Goal: Use online tool/utility: Utilize a website feature to perform a specific function

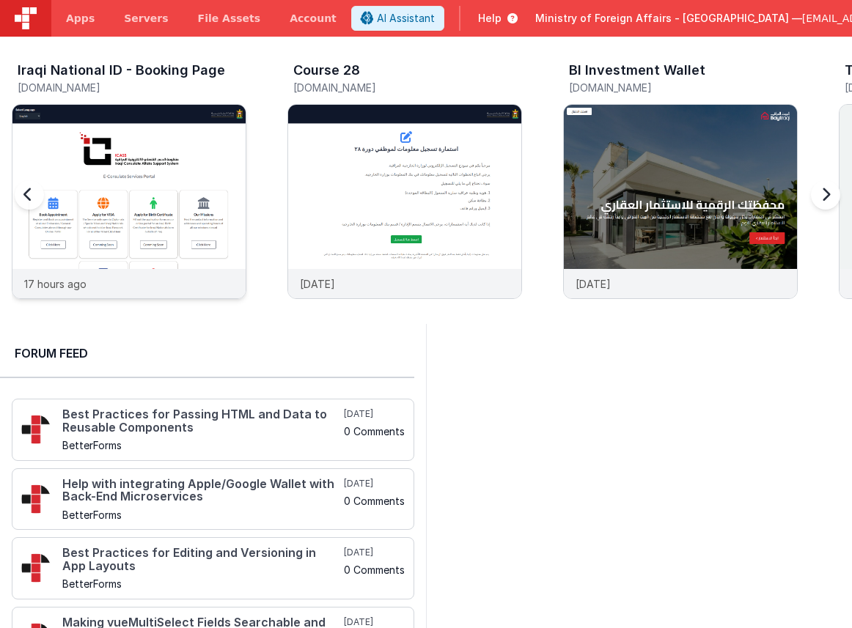
click at [222, 152] on img at bounding box center [128, 221] width 233 height 233
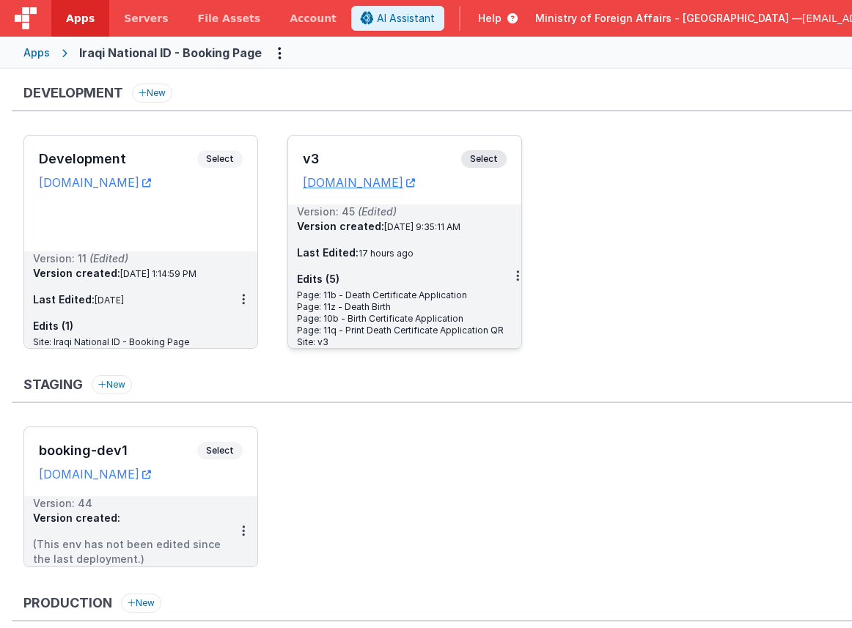
click at [488, 159] on span "Select" at bounding box center [483, 159] width 45 height 18
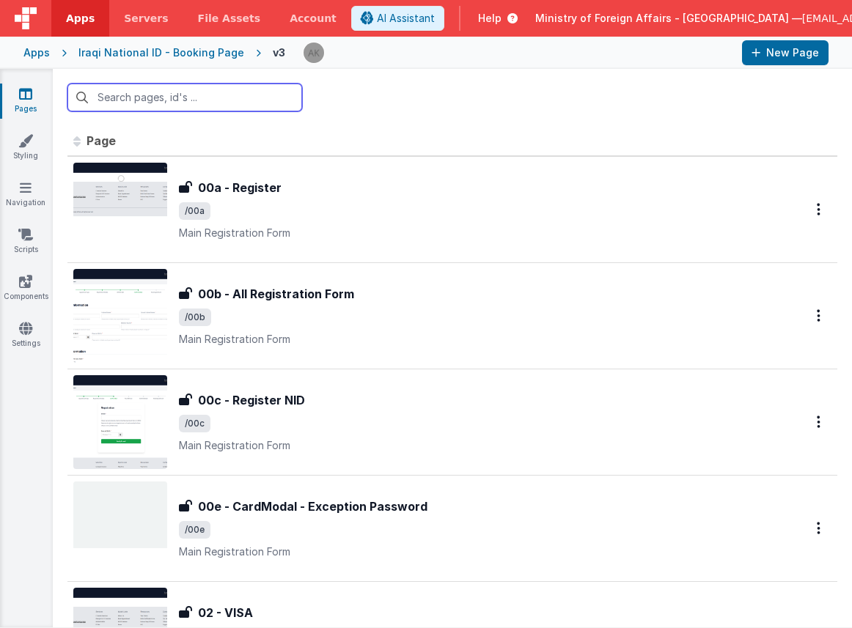
click at [210, 103] on input "text" at bounding box center [184, 98] width 235 height 28
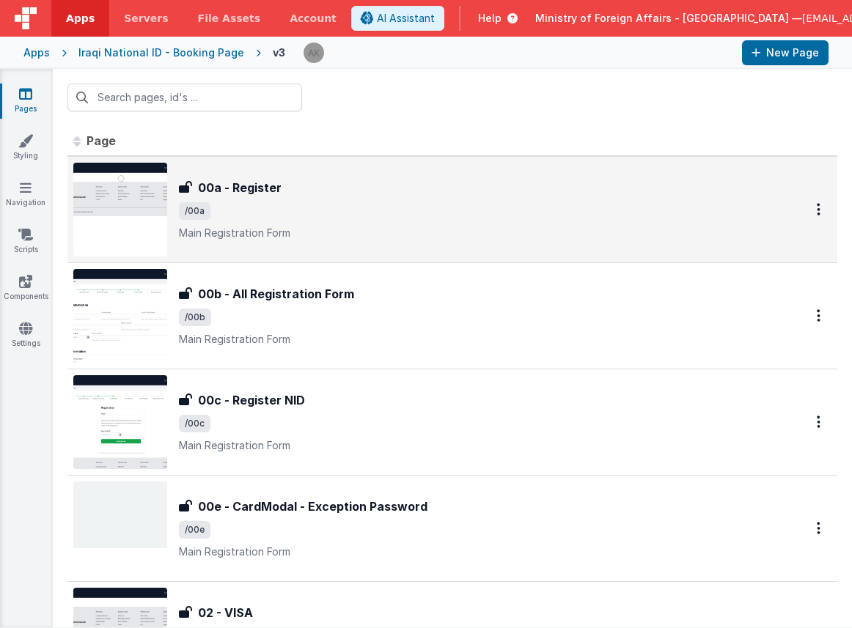
click at [151, 227] on img at bounding box center [120, 210] width 94 height 94
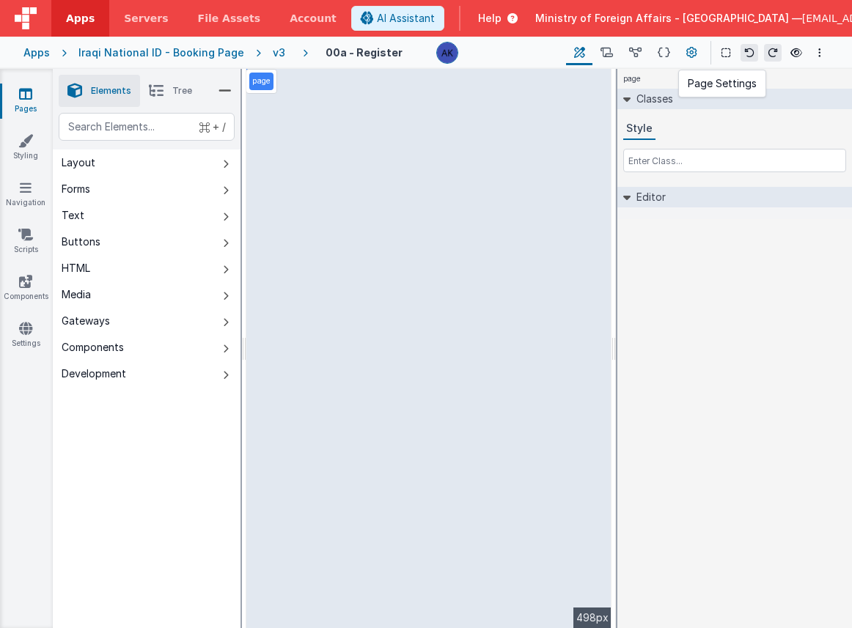
click at [696, 56] on icon at bounding box center [691, 52] width 11 height 15
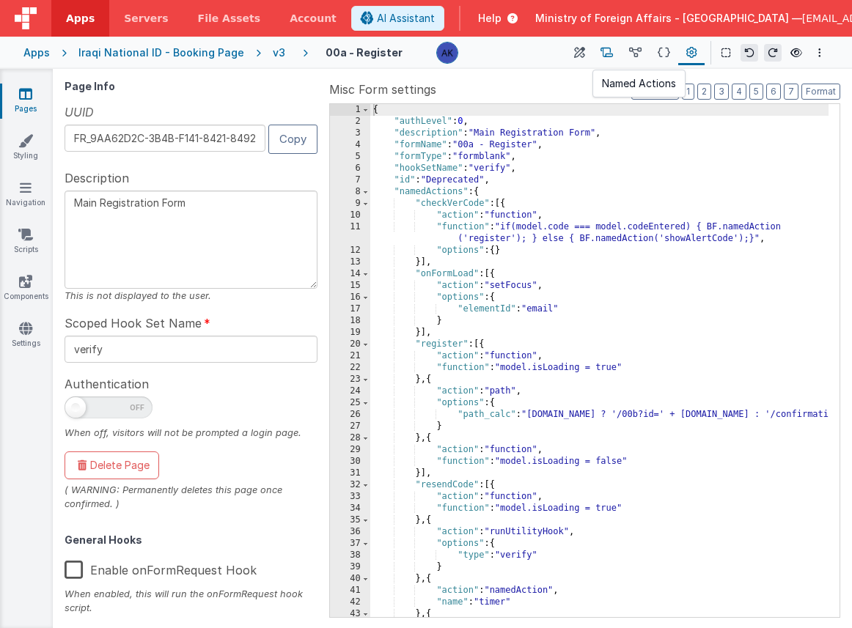
click at [611, 51] on icon at bounding box center [606, 52] width 12 height 15
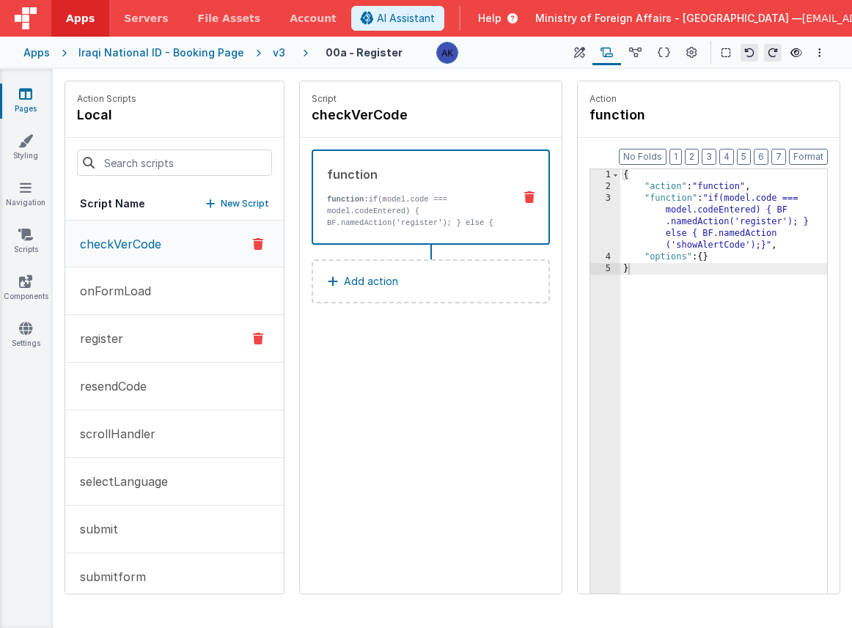
click at [166, 342] on button "register" at bounding box center [174, 339] width 218 height 48
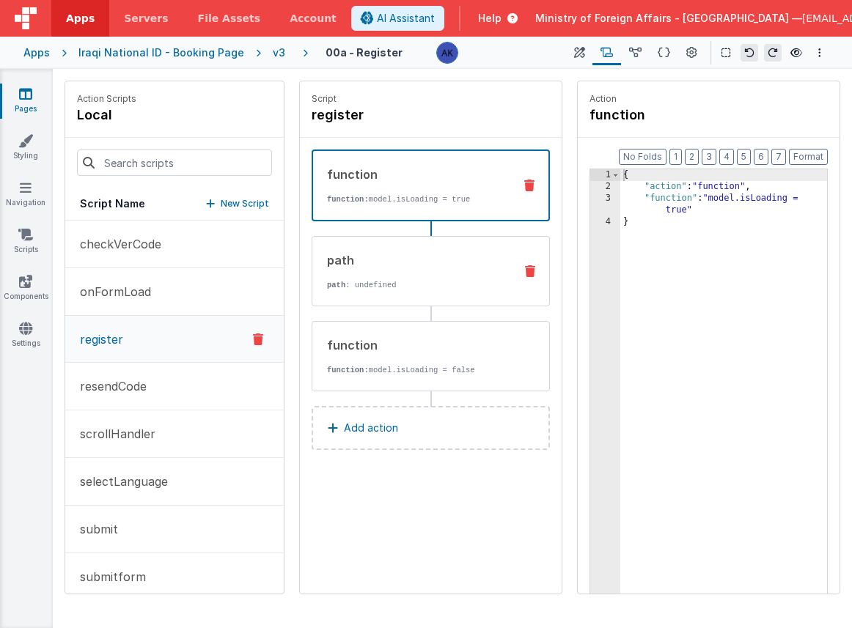
click at [366, 285] on p "path : undefined" at bounding box center [418, 285] width 183 height 12
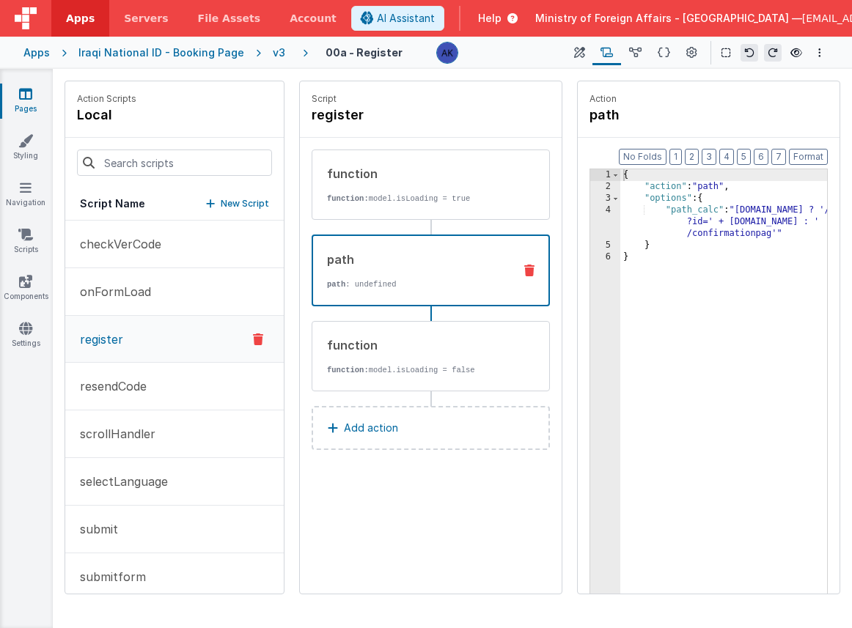
click at [273, 54] on div "v3" at bounding box center [282, 52] width 18 height 15
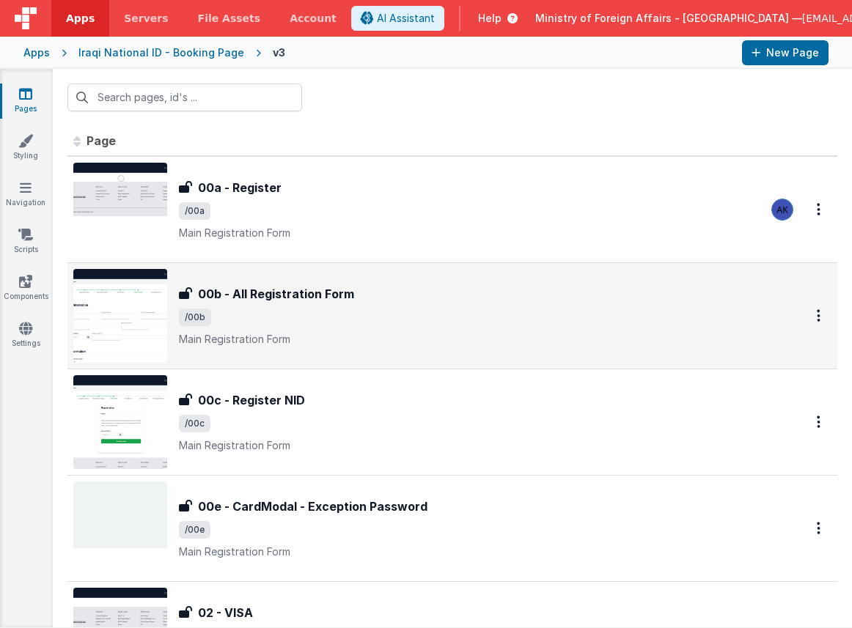
click at [143, 320] on img at bounding box center [120, 316] width 94 height 94
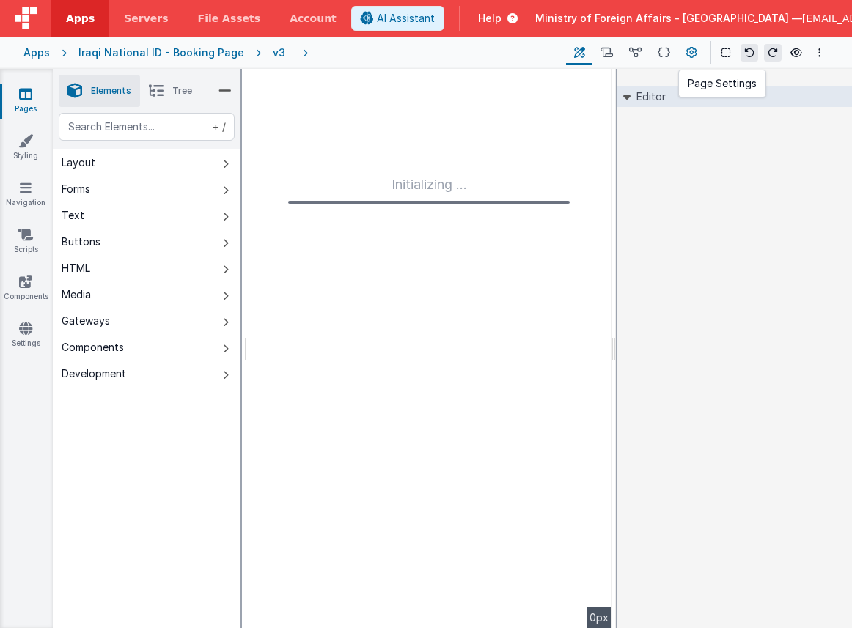
click at [699, 53] on button at bounding box center [691, 52] width 26 height 25
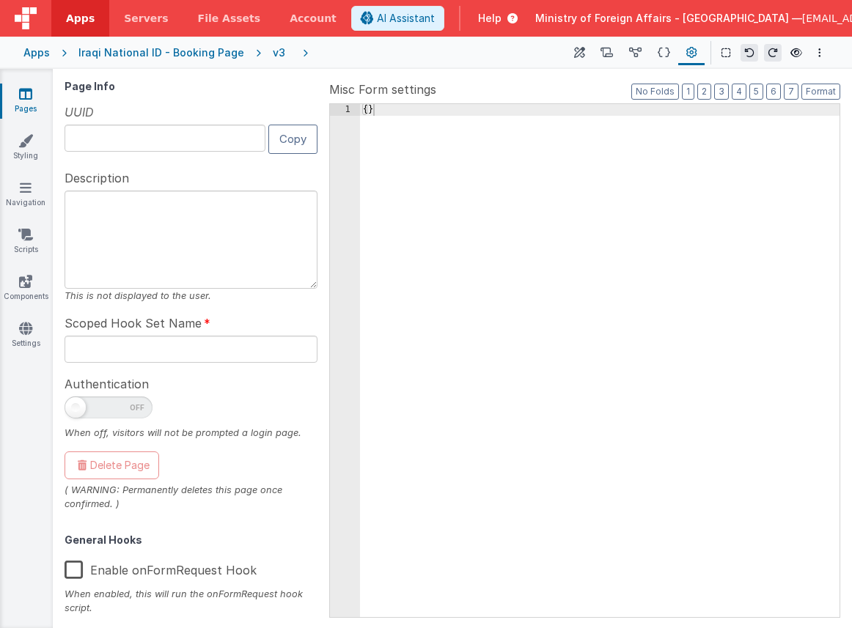
click at [273, 51] on div "v3" at bounding box center [282, 52] width 18 height 15
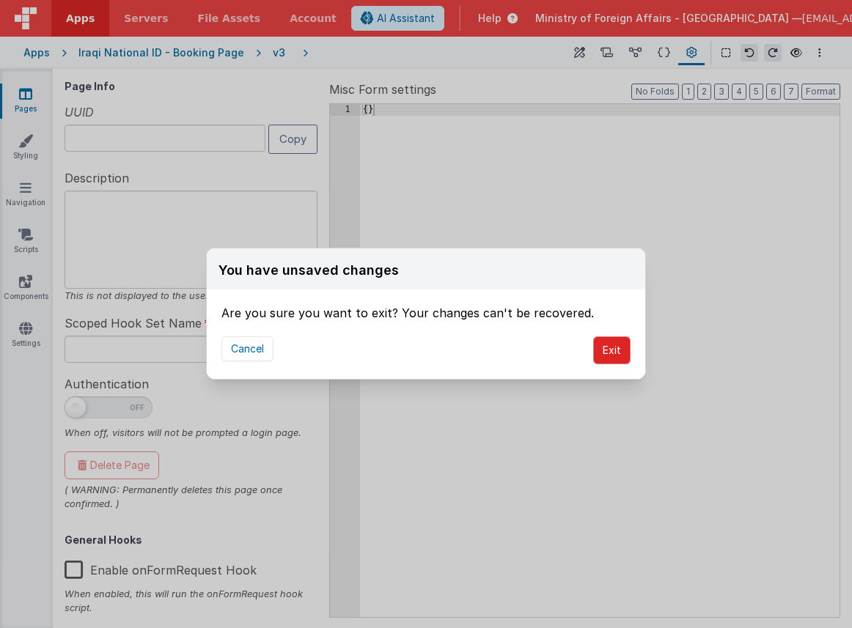
click at [600, 340] on button "Exit" at bounding box center [611, 351] width 37 height 28
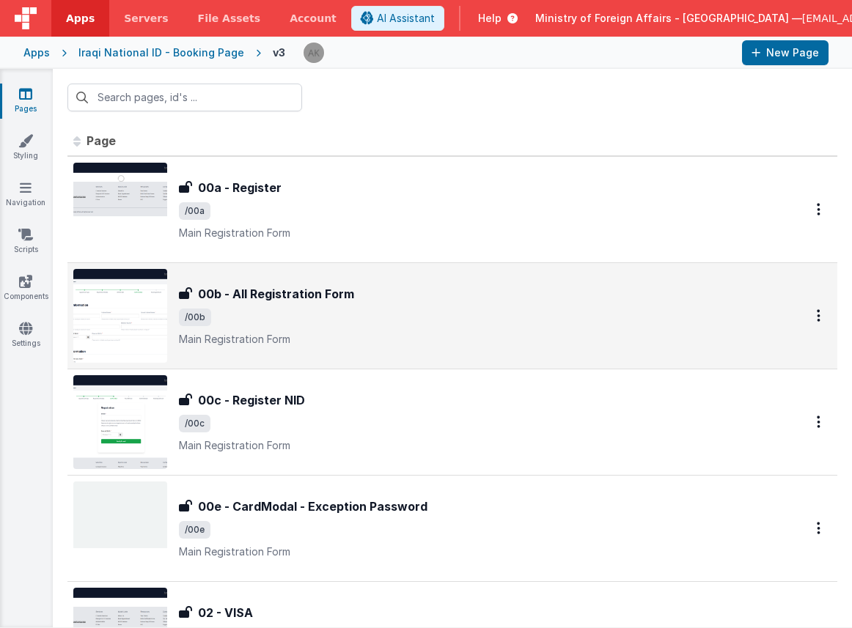
click at [143, 307] on img at bounding box center [120, 316] width 94 height 94
